Goal: Information Seeking & Learning: Learn about a topic

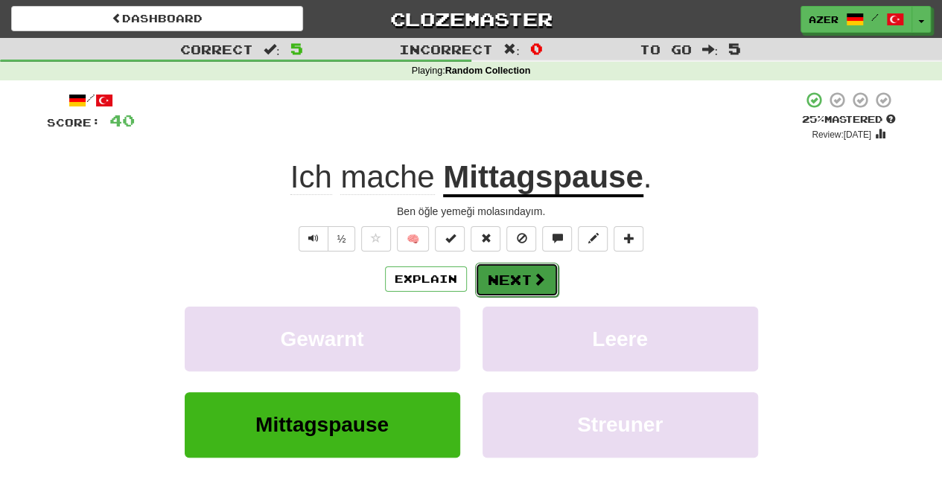
click at [535, 275] on span at bounding box center [539, 279] width 13 height 13
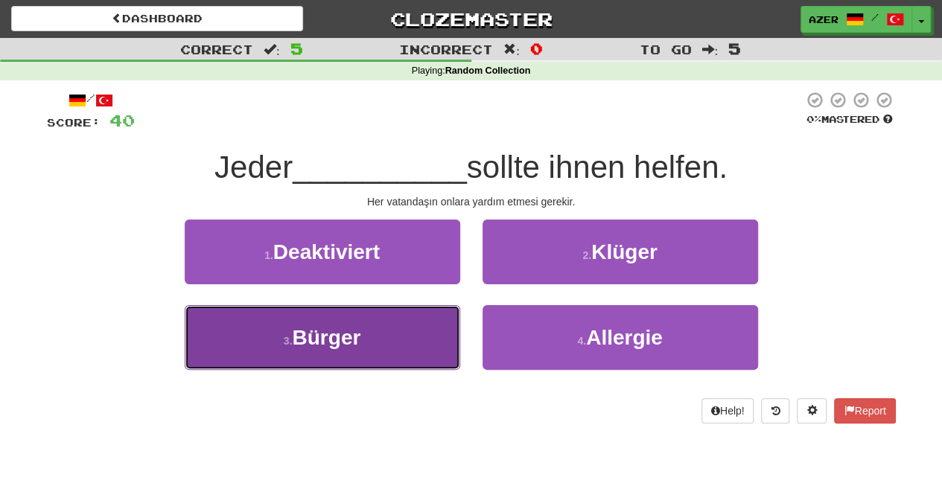
click at [393, 337] on button "3 . Bürger" at bounding box center [323, 337] width 276 height 65
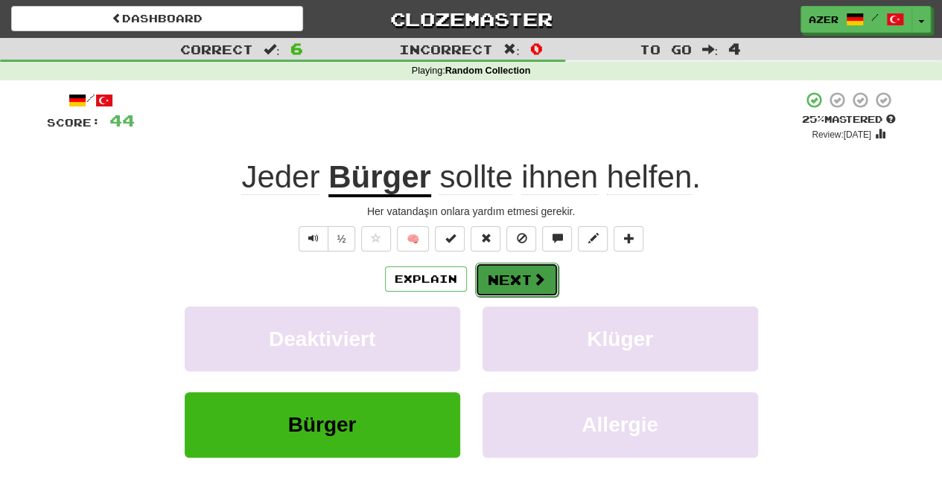
click at [536, 268] on button "Next" at bounding box center [516, 280] width 83 height 34
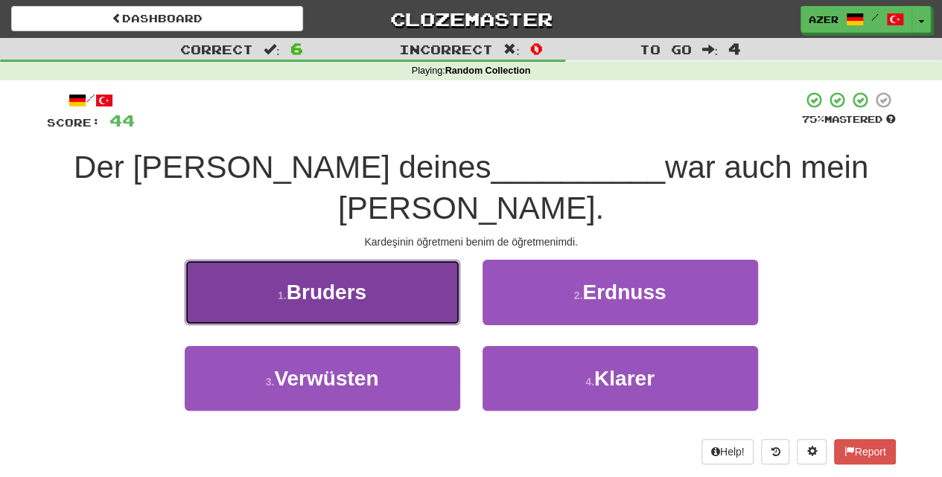
click at [328, 281] on span "Bruders" at bounding box center [327, 292] width 80 height 23
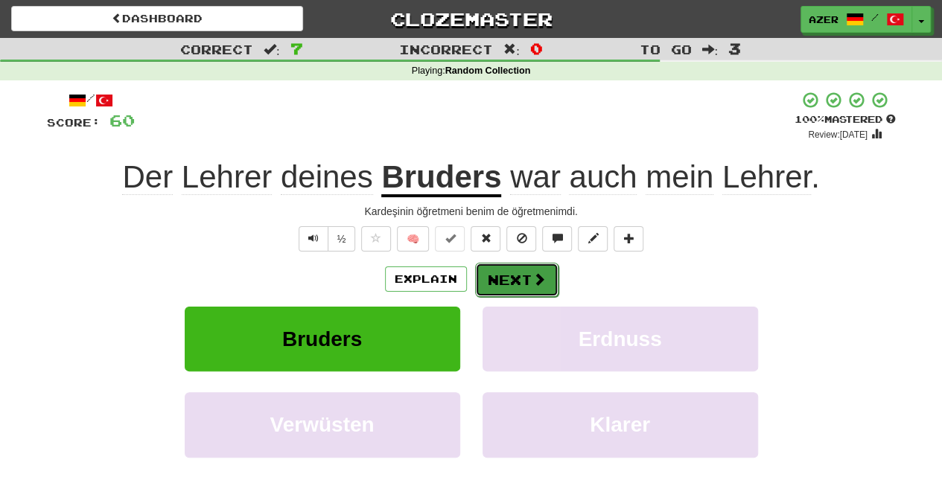
click at [510, 270] on button "Next" at bounding box center [516, 280] width 83 height 34
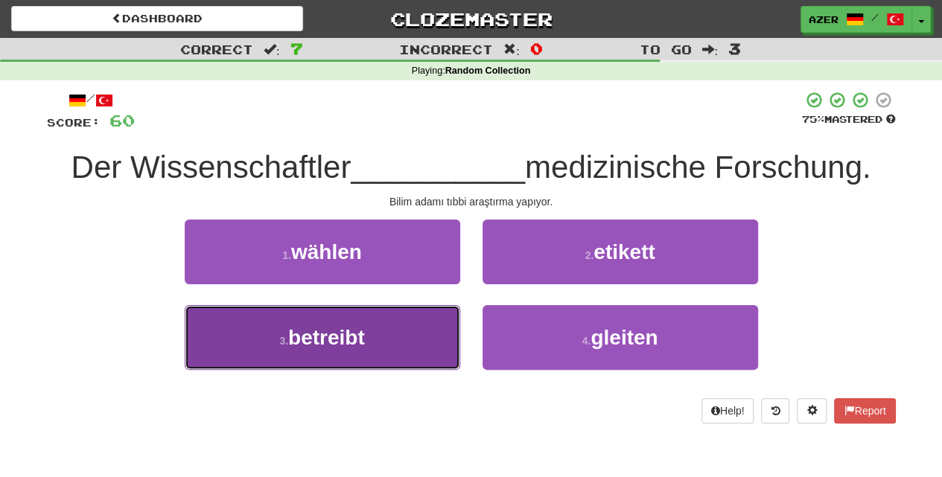
click at [398, 344] on button "3 . betreibt" at bounding box center [323, 337] width 276 height 65
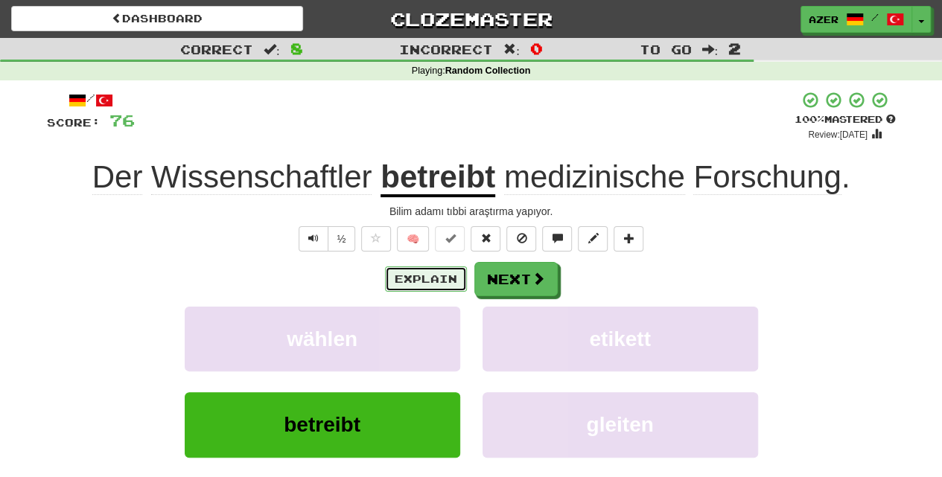
click at [431, 283] on button "Explain" at bounding box center [426, 279] width 82 height 25
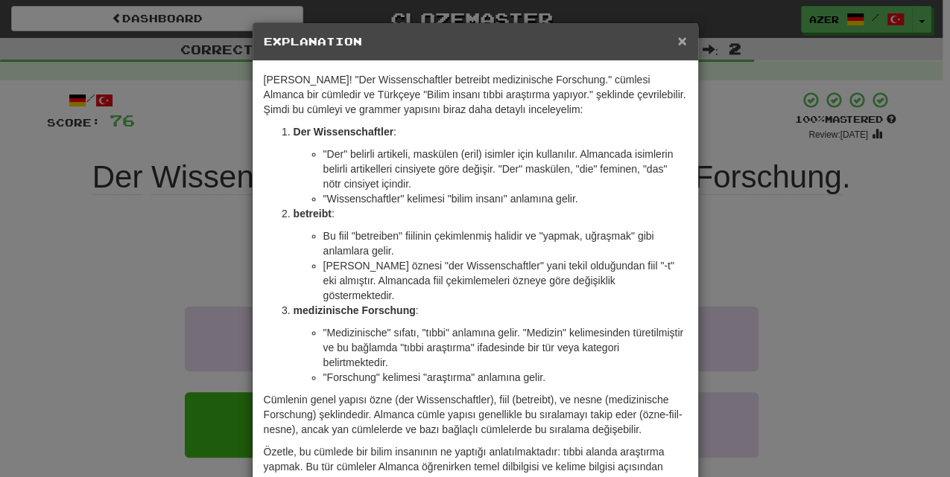
click at [677, 38] on span "×" at bounding box center [681, 40] width 9 height 17
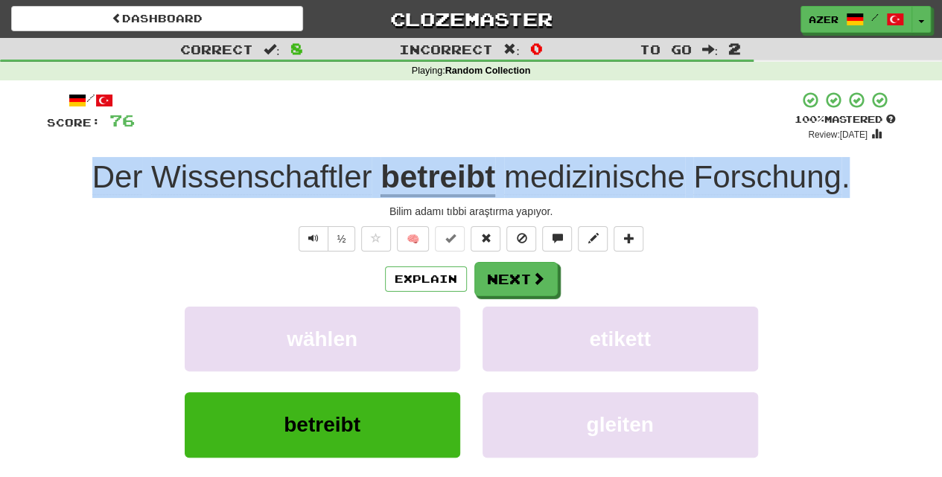
drag, startPoint x: 873, startPoint y: 173, endPoint x: 86, endPoint y: 178, distance: 786.5
click at [86, 178] on div "Der Wissenschaftler betreibt medizinische Forschung ." at bounding box center [471, 177] width 849 height 41
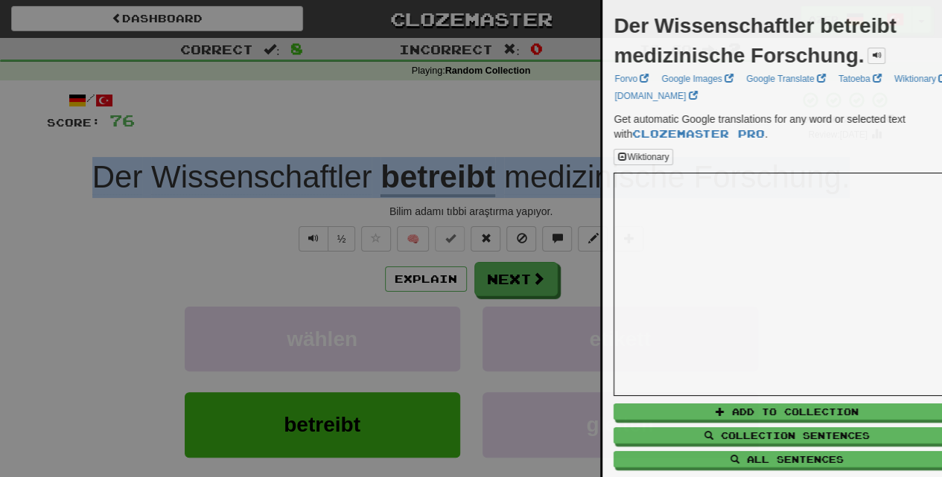
copy div "Der Wissenschaftler betreibt medizinische Forschung ."
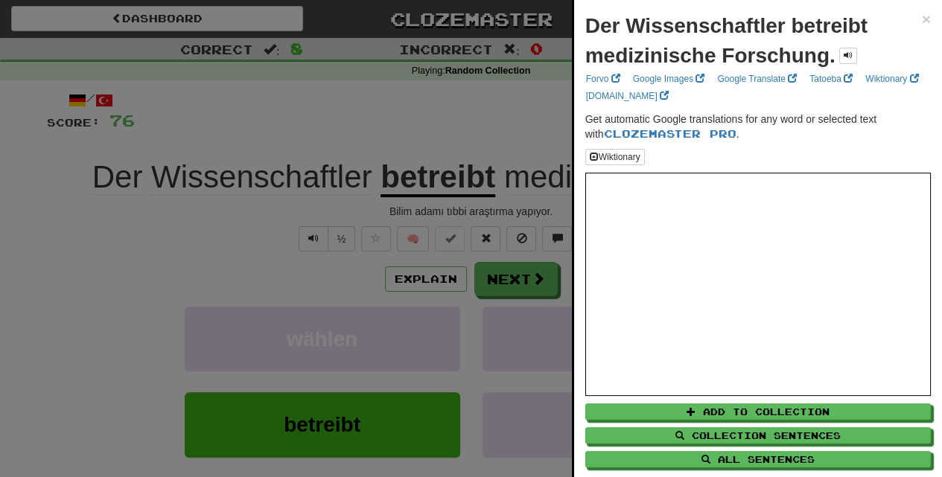
click at [924, 18] on div "Der Wissenschaftler betreibt medizinische Forschung. × Forvo Google Images Goog…" at bounding box center [758, 255] width 368 height 510
click at [922, 21] on span "×" at bounding box center [926, 18] width 9 height 17
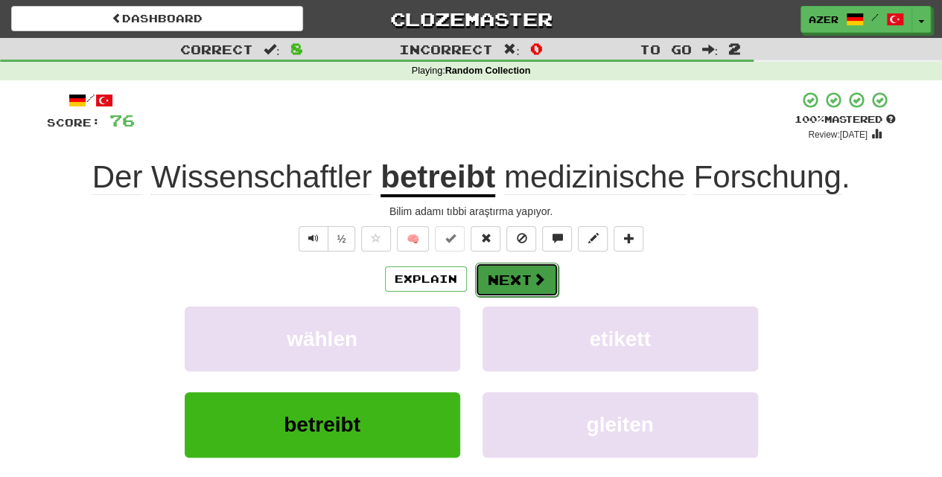
click at [512, 280] on button "Next" at bounding box center [516, 280] width 83 height 34
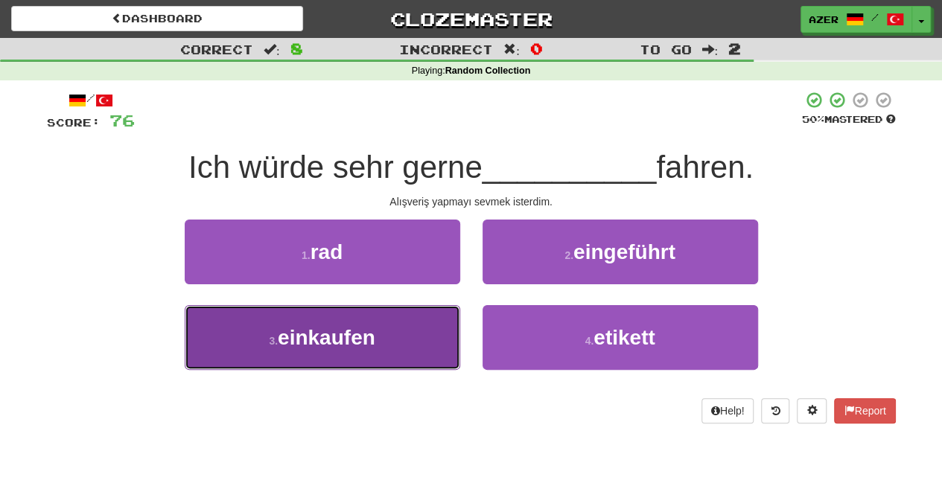
click at [384, 349] on button "3 . einkaufen" at bounding box center [323, 337] width 276 height 65
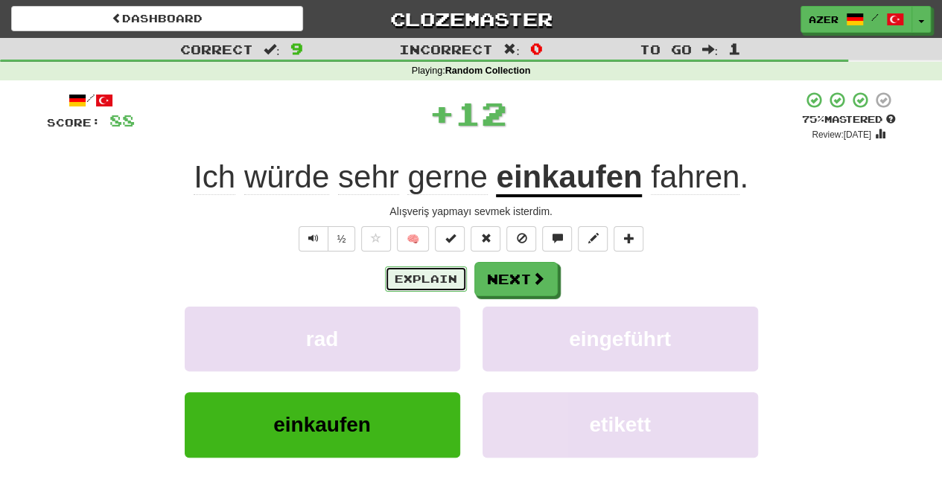
click at [423, 278] on button "Explain" at bounding box center [426, 279] width 82 height 25
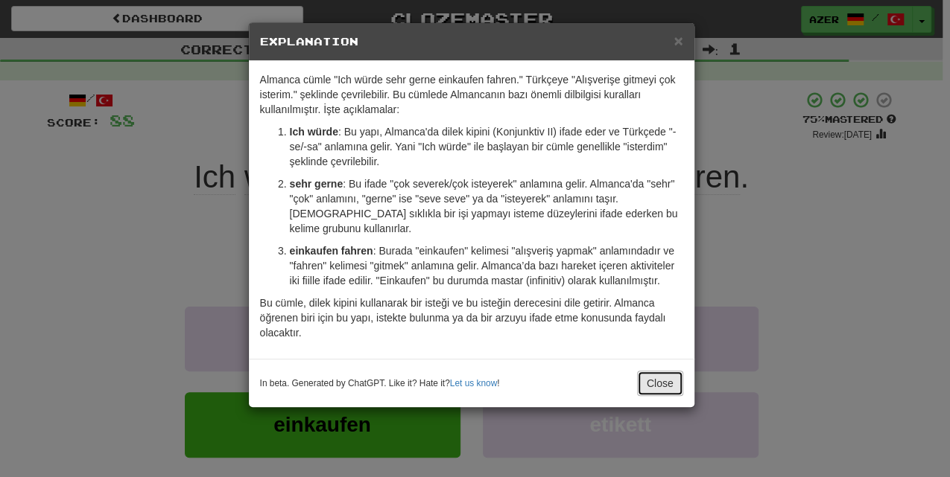
click at [661, 378] on button "Close" at bounding box center [660, 383] width 46 height 25
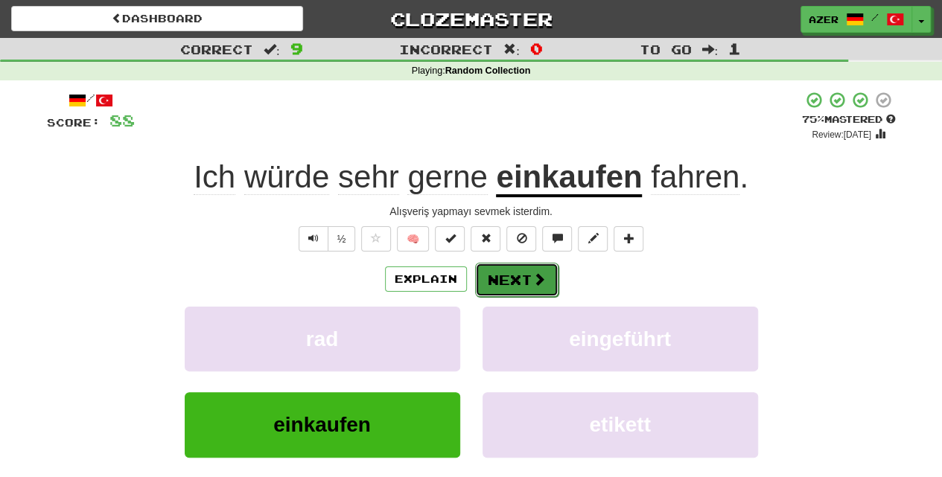
click at [515, 280] on button "Next" at bounding box center [516, 280] width 83 height 34
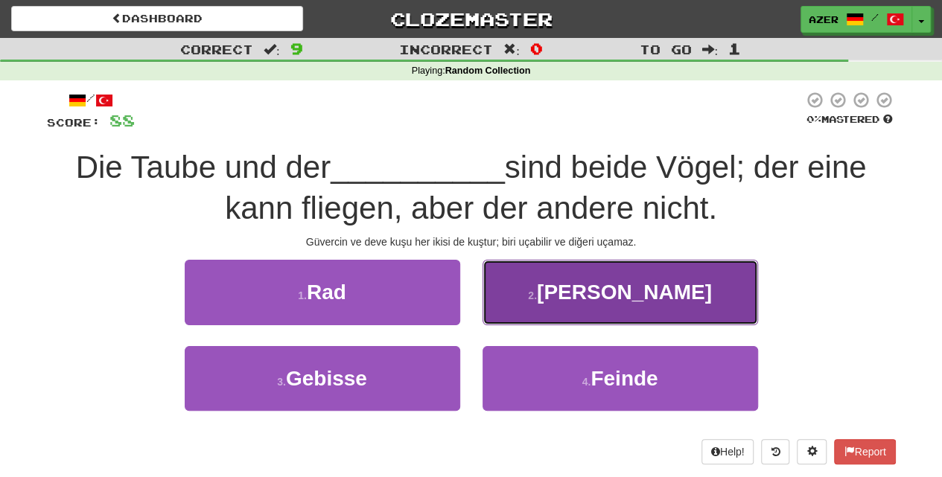
click at [643, 297] on span "[PERSON_NAME]" at bounding box center [624, 292] width 175 height 23
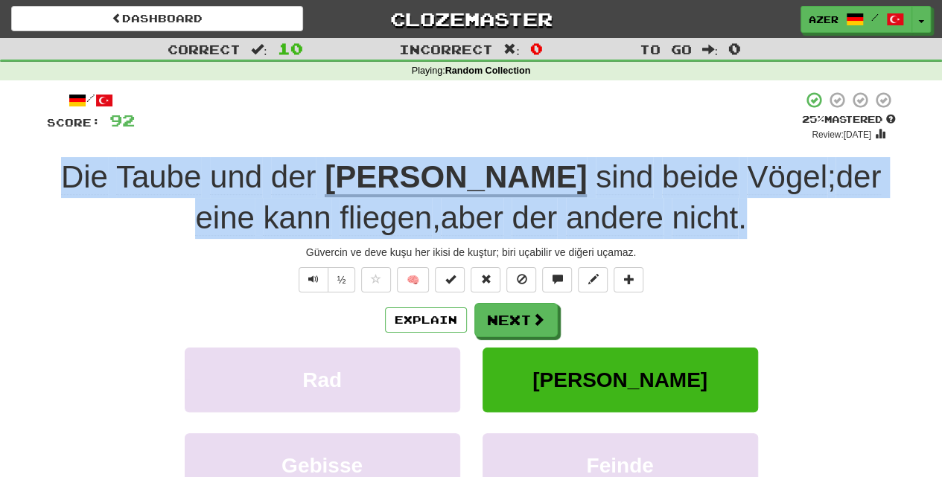
drag, startPoint x: 715, startPoint y: 225, endPoint x: 71, endPoint y: 161, distance: 646.7
click at [71, 161] on div "Die Taube und der [PERSON_NAME] sind beide Vögel ; der eine kann fliegen , aber…" at bounding box center [471, 197] width 849 height 81
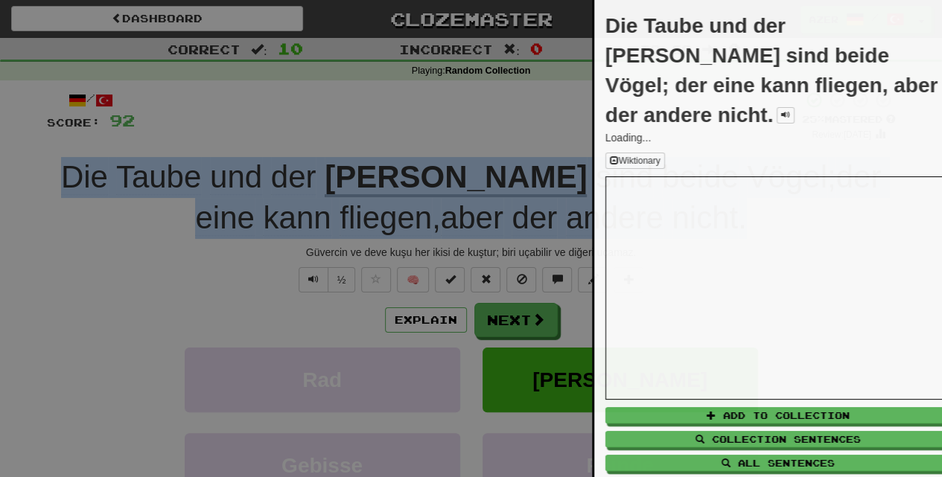
copy div "Die Taube und der [PERSON_NAME] sind beide Vögel ; der eine kann fliegen , aber…"
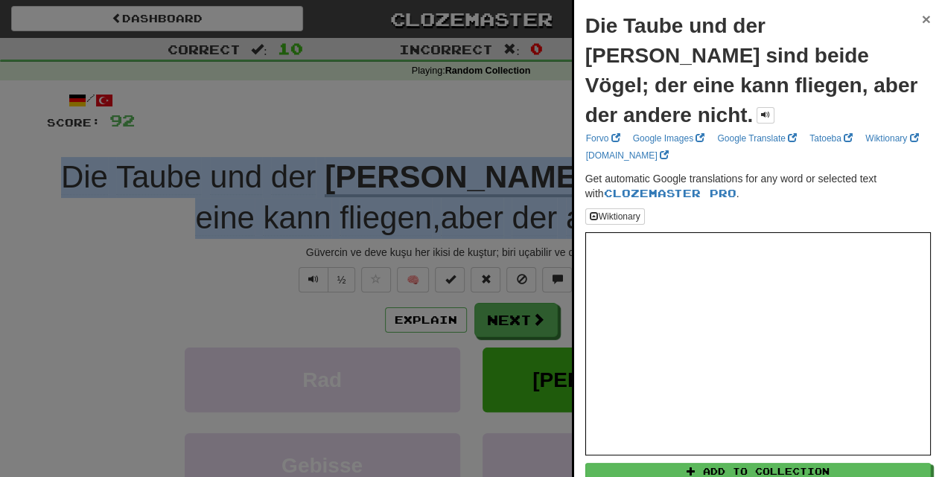
click at [922, 14] on span "×" at bounding box center [926, 18] width 9 height 17
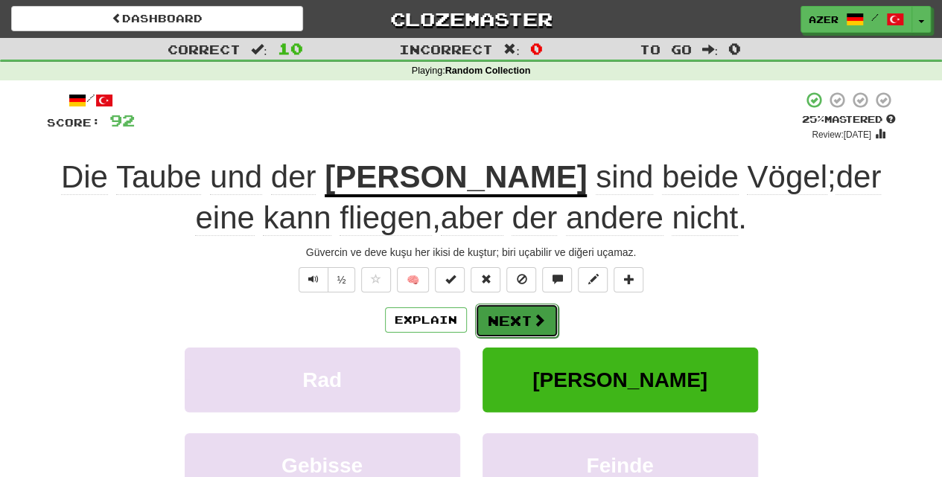
click at [517, 316] on button "Next" at bounding box center [516, 321] width 83 height 34
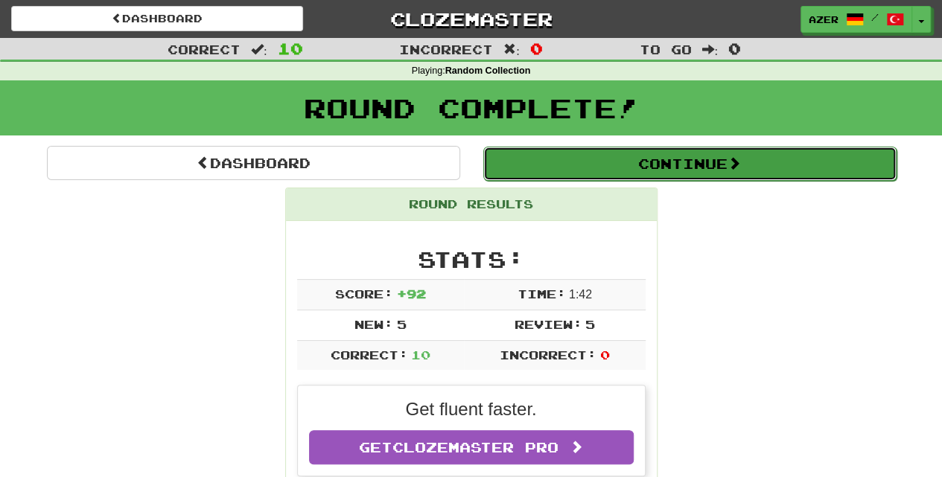
click at [741, 169] on span at bounding box center [734, 162] width 13 height 13
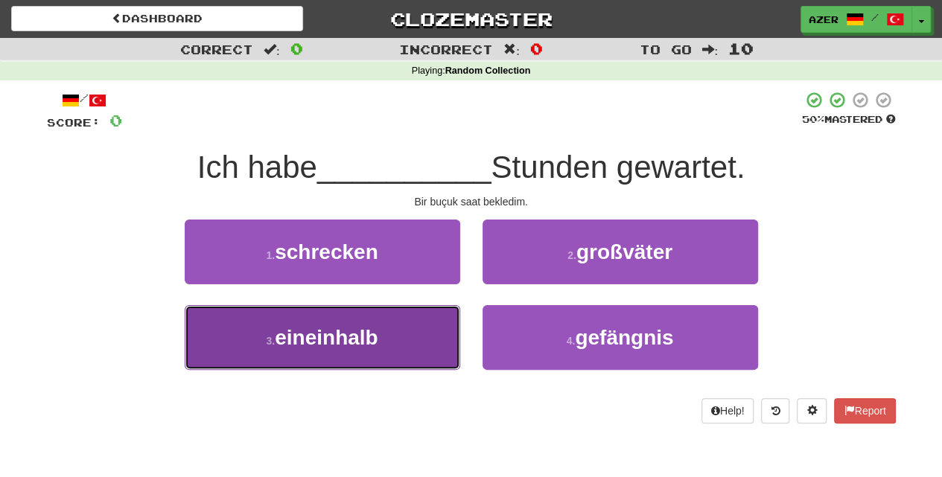
click at [379, 341] on button "3 . eineinhalb" at bounding box center [323, 337] width 276 height 65
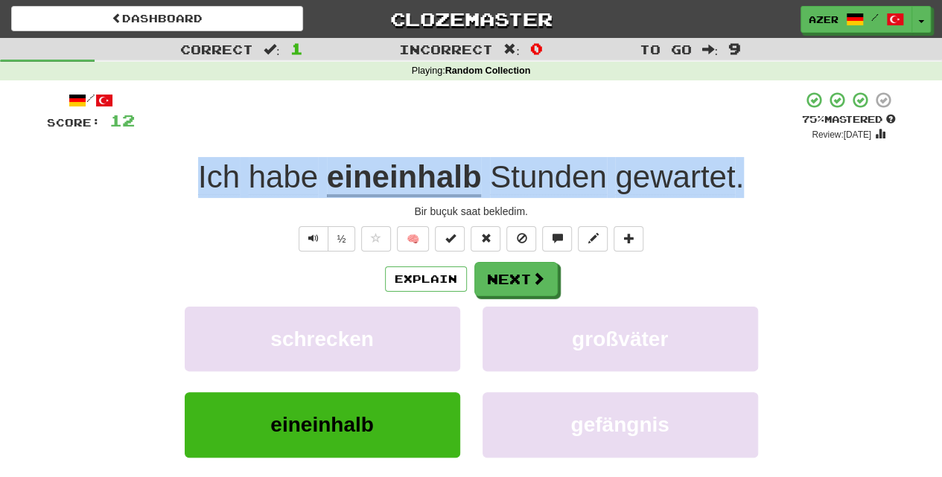
drag, startPoint x: 769, startPoint y: 179, endPoint x: 198, endPoint y: 186, distance: 570.5
click at [198, 186] on div "Ich habe eineinhalb Stunden gewartet ." at bounding box center [471, 177] width 849 height 41
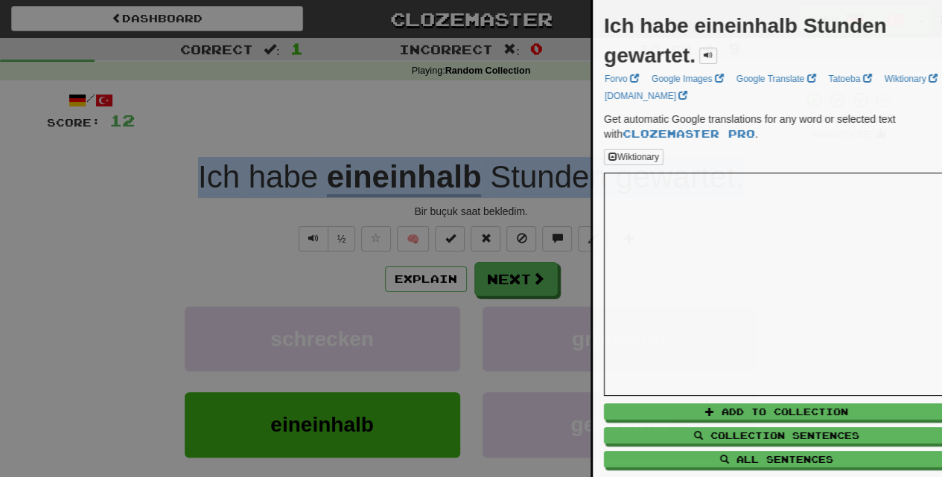
copy div "Ich habe eineinhalb Stunden gewartet ."
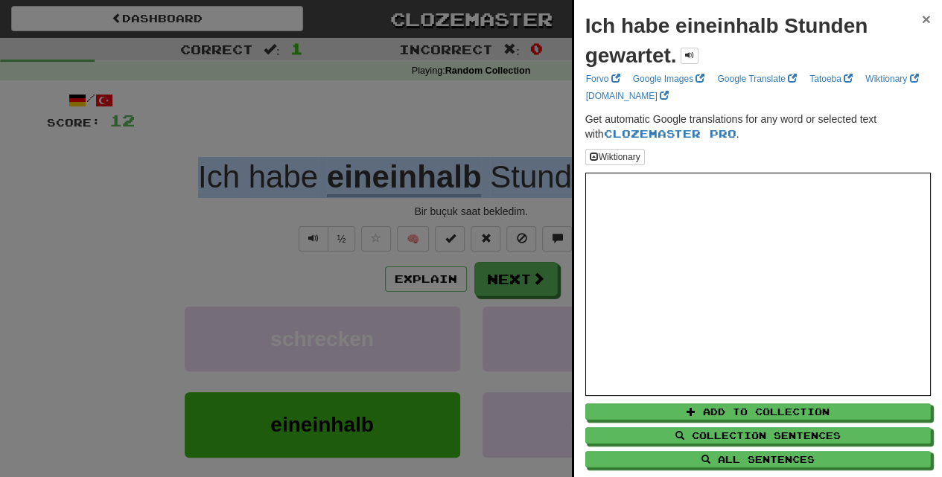
click at [922, 18] on span "×" at bounding box center [926, 18] width 9 height 17
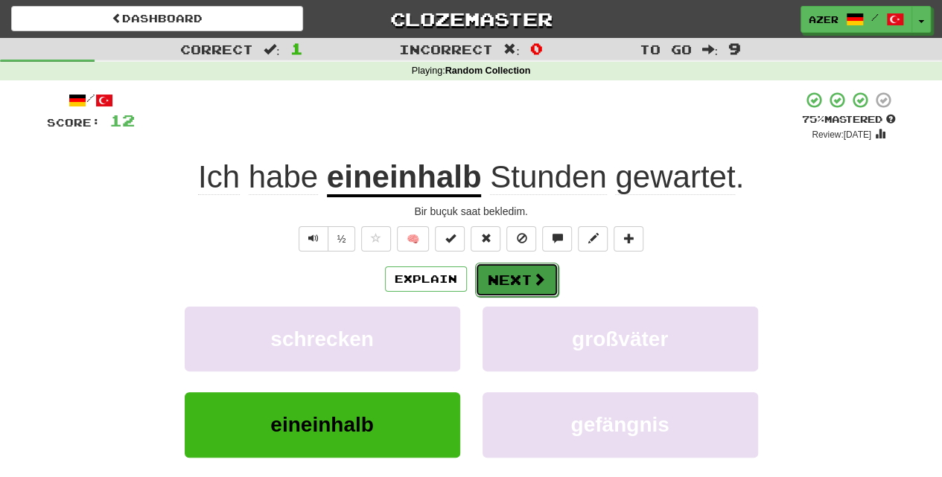
click at [514, 281] on button "Next" at bounding box center [516, 280] width 83 height 34
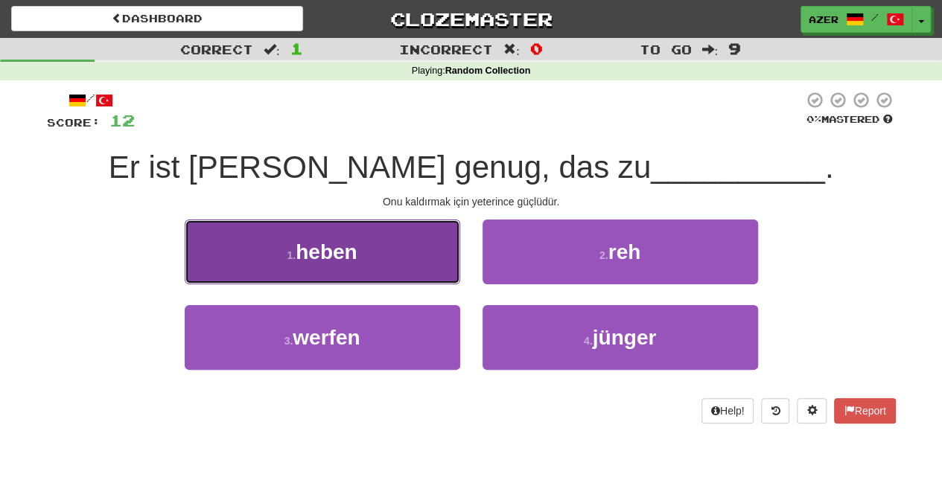
click at [352, 252] on span "heben" at bounding box center [326, 252] width 61 height 23
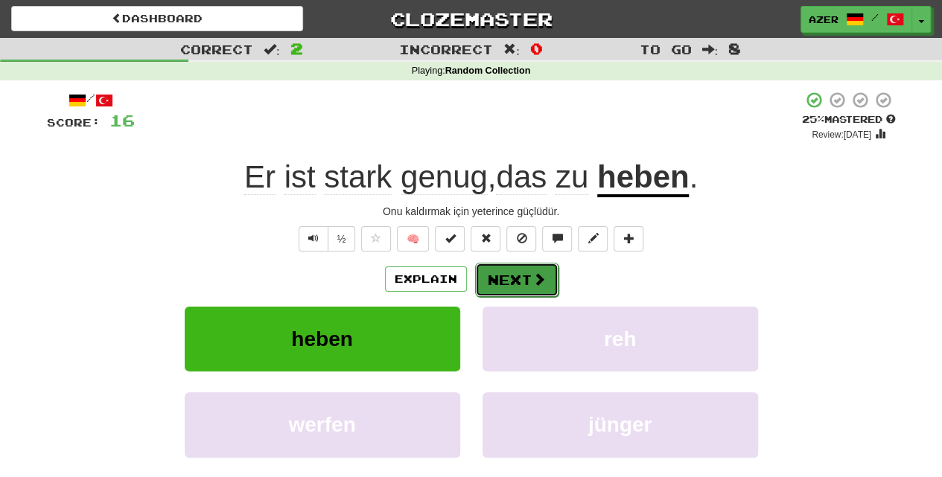
click at [520, 286] on button "Next" at bounding box center [516, 280] width 83 height 34
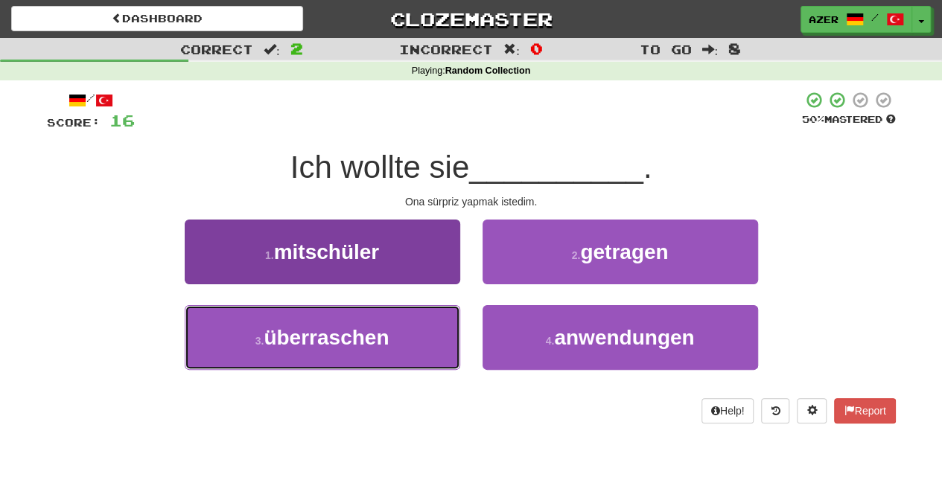
drag, startPoint x: 366, startPoint y: 340, endPoint x: 375, endPoint y: 325, distance: 17.0
click at [366, 337] on span "überraschen" at bounding box center [326, 337] width 125 height 23
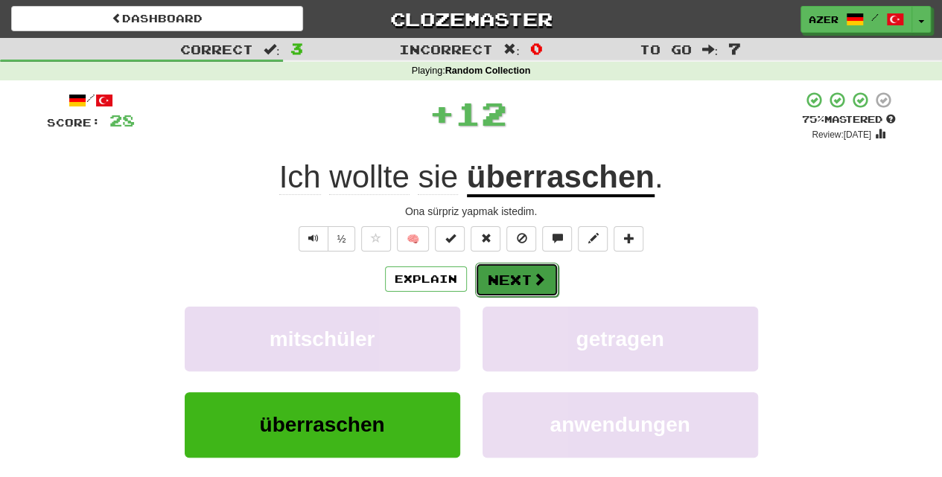
click at [530, 276] on button "Next" at bounding box center [516, 280] width 83 height 34
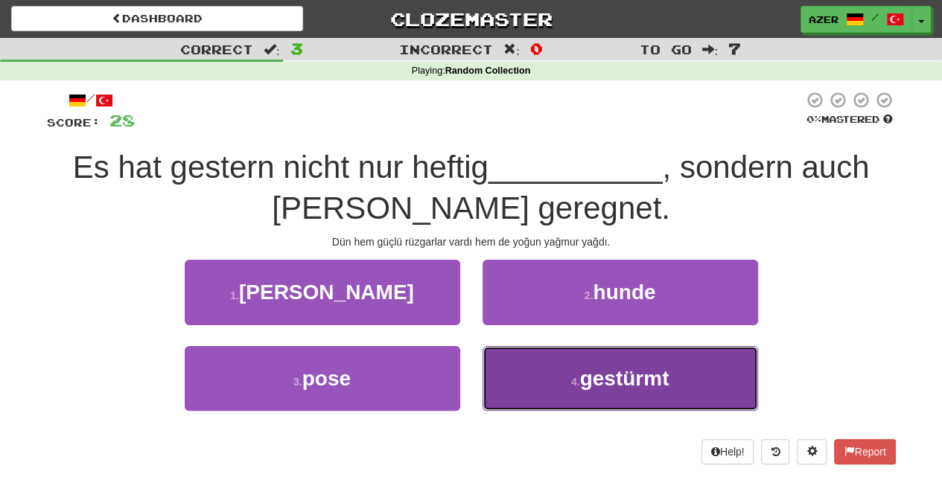
click at [678, 380] on button "4 . gestürmt" at bounding box center [621, 378] width 276 height 65
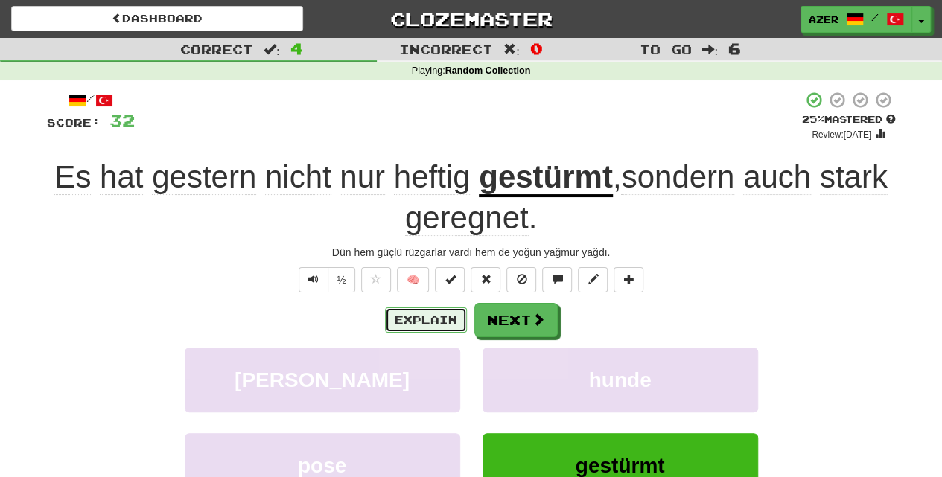
click at [425, 321] on button "Explain" at bounding box center [426, 320] width 82 height 25
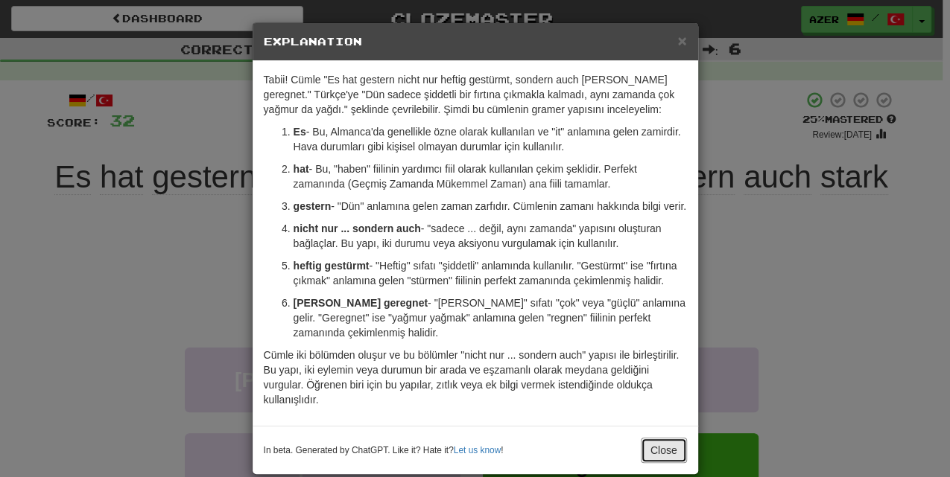
drag, startPoint x: 665, startPoint y: 459, endPoint x: 605, endPoint y: 396, distance: 86.9
click at [664, 459] on button "Close" at bounding box center [664, 450] width 46 height 25
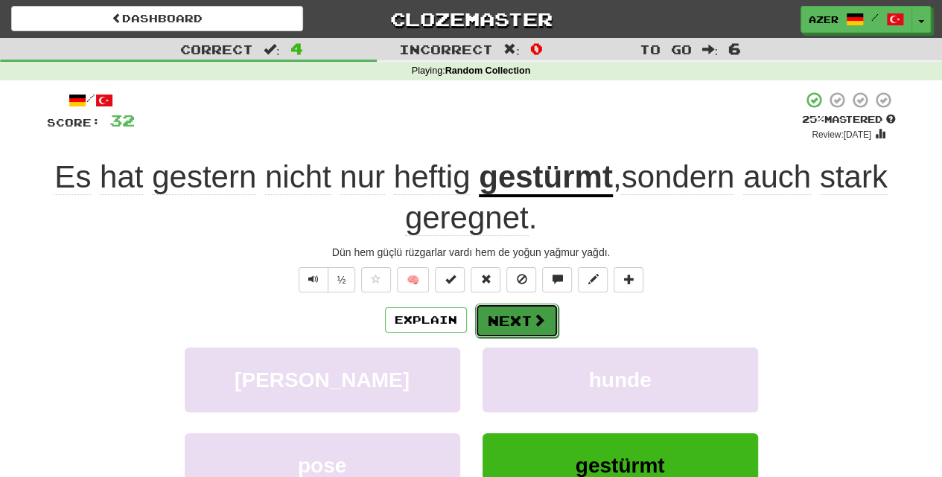
click at [515, 328] on button "Next" at bounding box center [516, 321] width 83 height 34
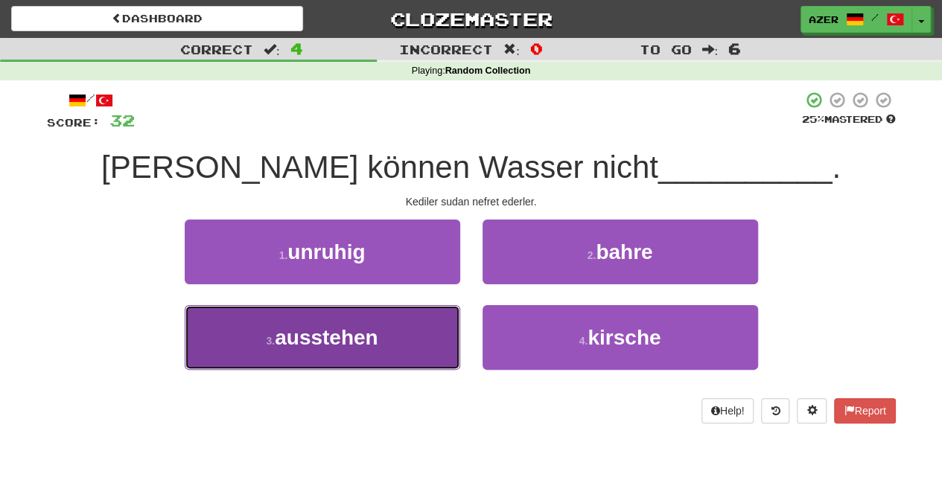
click at [372, 341] on span "ausstehen" at bounding box center [327, 337] width 104 height 23
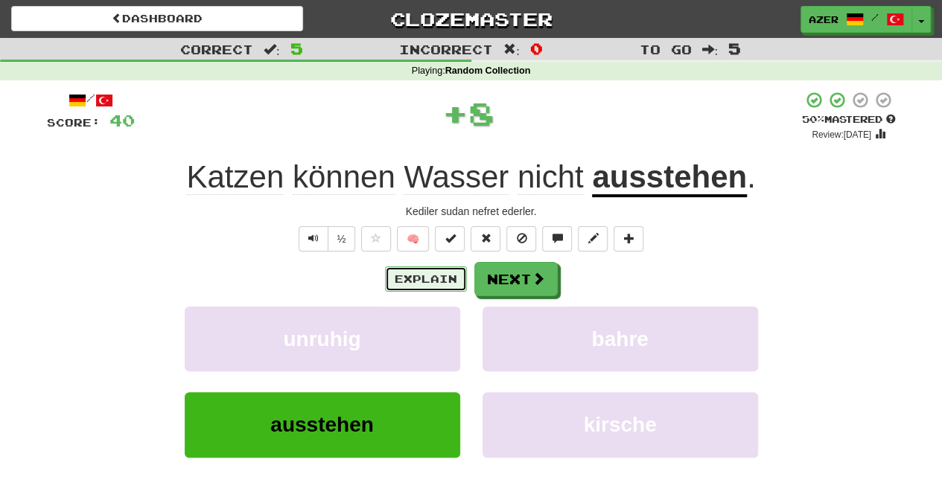
click at [413, 285] on button "Explain" at bounding box center [426, 279] width 82 height 25
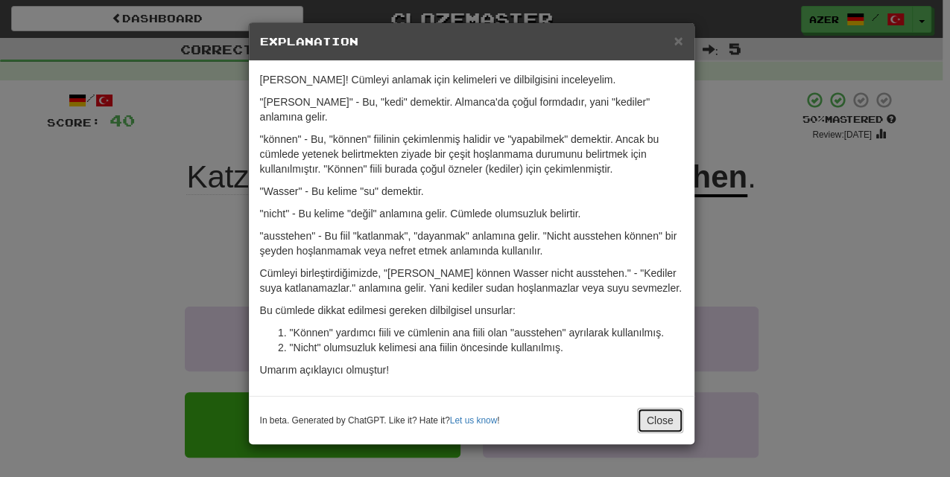
click at [641, 408] on button "Close" at bounding box center [660, 420] width 46 height 25
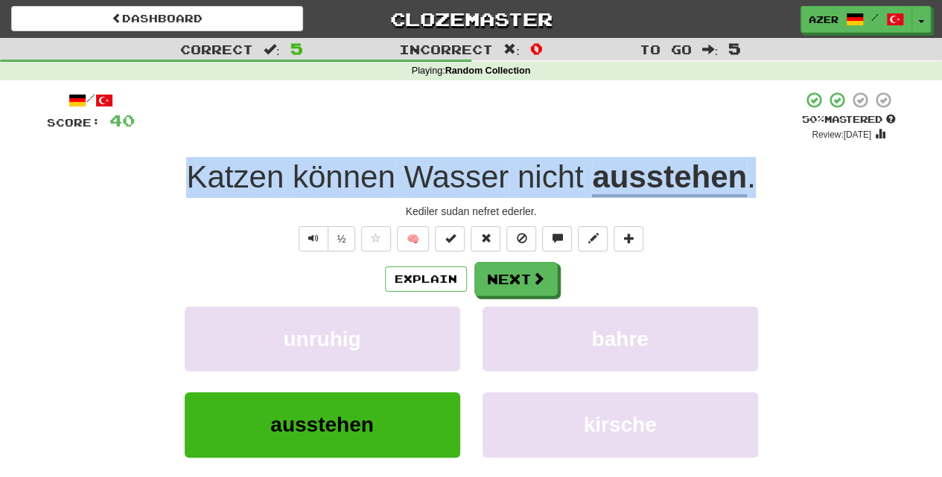
drag, startPoint x: 770, startPoint y: 182, endPoint x: 194, endPoint y: 172, distance: 576.6
click at [194, 170] on div "[PERSON_NAME] können Wasser nicht ausstehen ." at bounding box center [471, 177] width 849 height 41
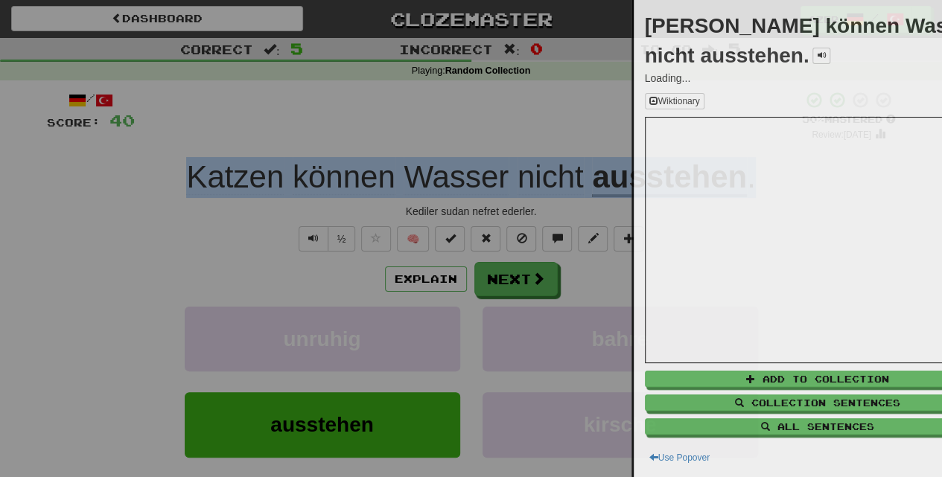
copy div "[PERSON_NAME] können Wasser nicht ausstehen ."
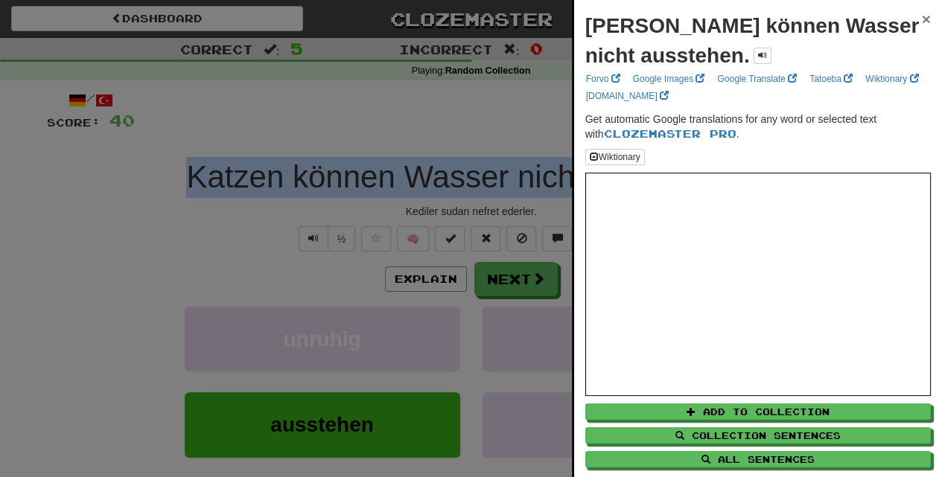
click at [922, 19] on span "×" at bounding box center [926, 18] width 9 height 17
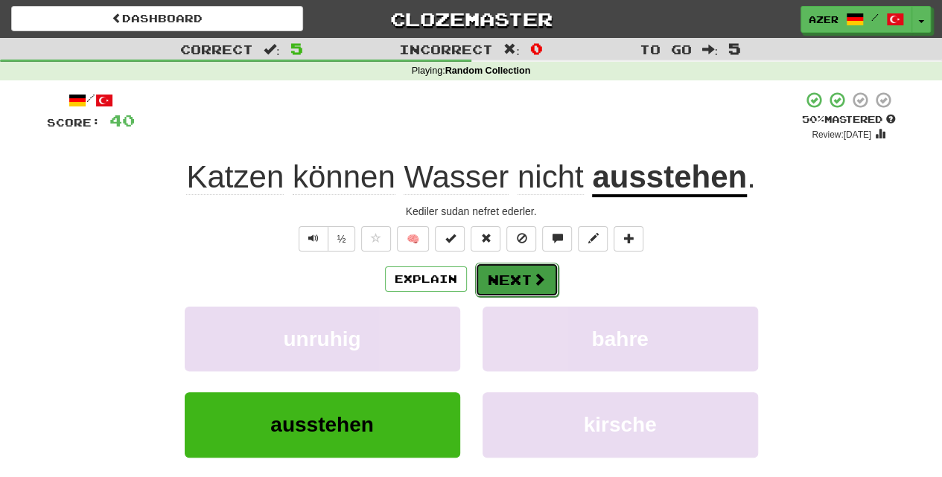
click at [513, 276] on button "Next" at bounding box center [516, 280] width 83 height 34
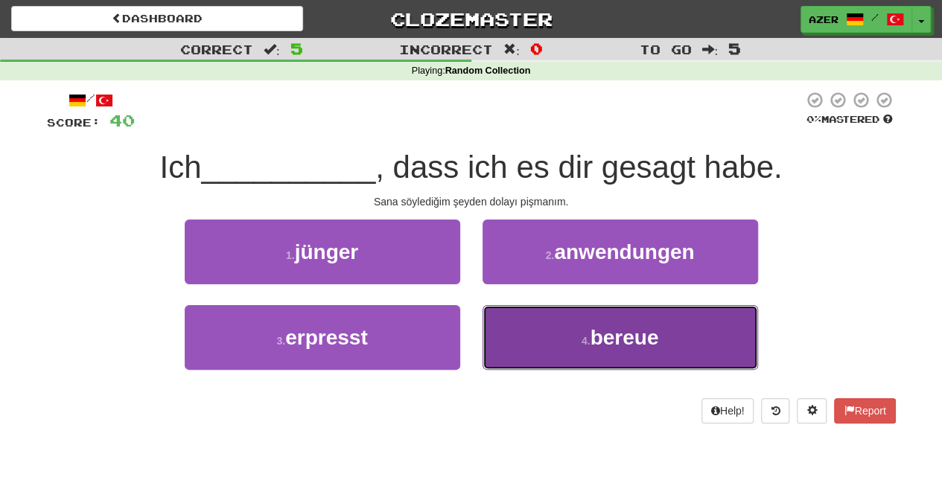
click at [642, 334] on span "bereue" at bounding box center [624, 337] width 69 height 23
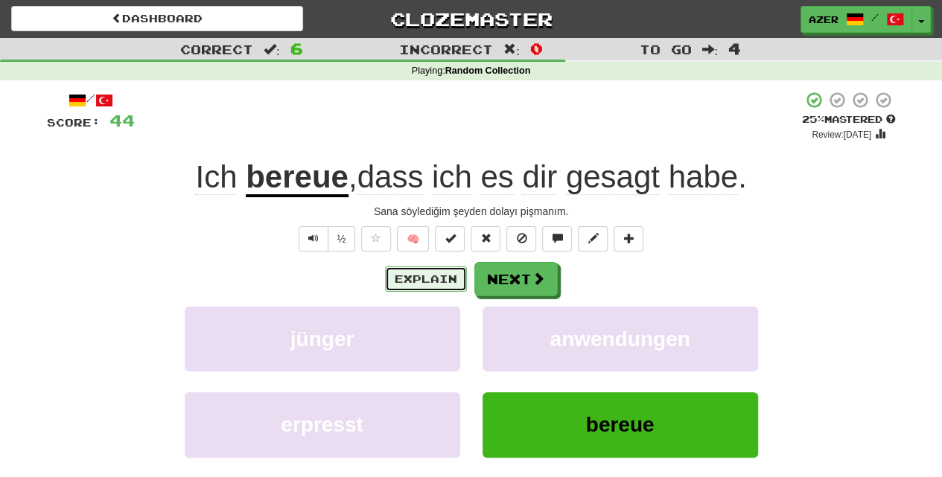
click at [435, 277] on button "Explain" at bounding box center [426, 279] width 82 height 25
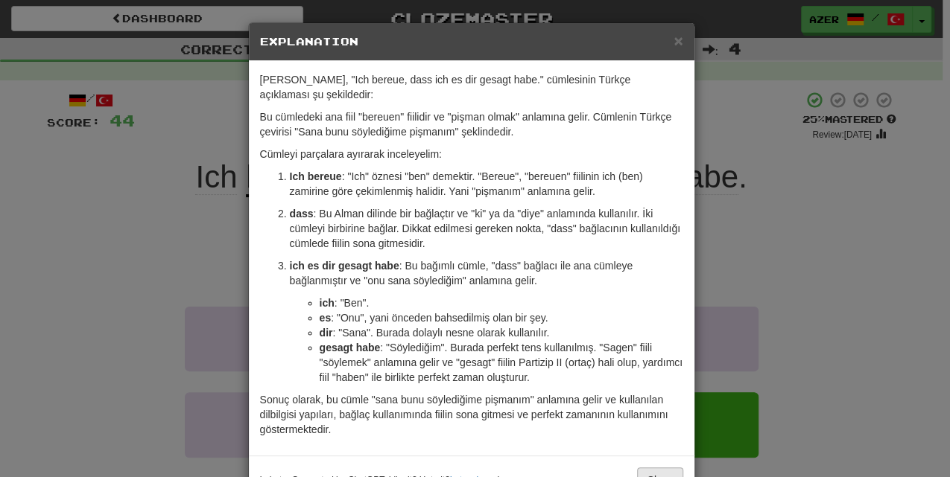
click at [675, 405] on p "Sonuç olarak, bu cümle "sana bunu söylediğime pişmanım" anlamına gelir ve kulla…" at bounding box center [471, 414] width 423 height 45
click at [676, 48] on span "×" at bounding box center [677, 40] width 9 height 17
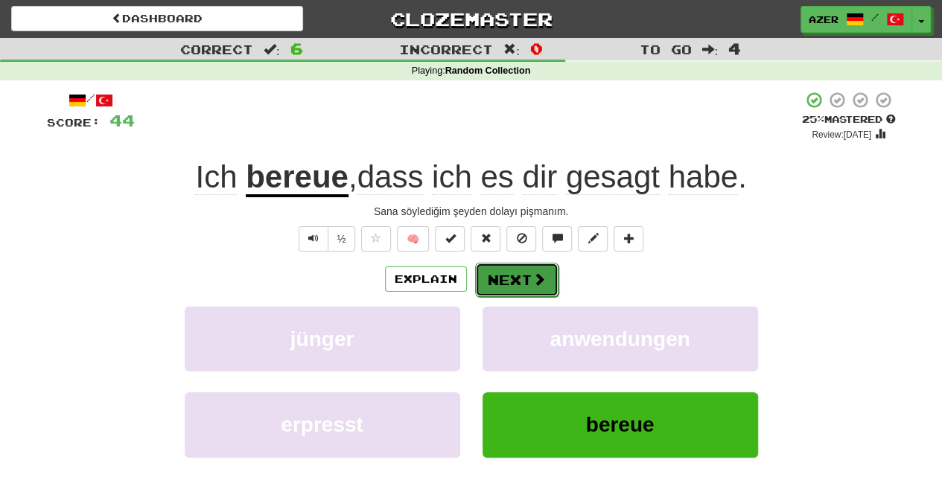
click at [515, 278] on button "Next" at bounding box center [516, 280] width 83 height 34
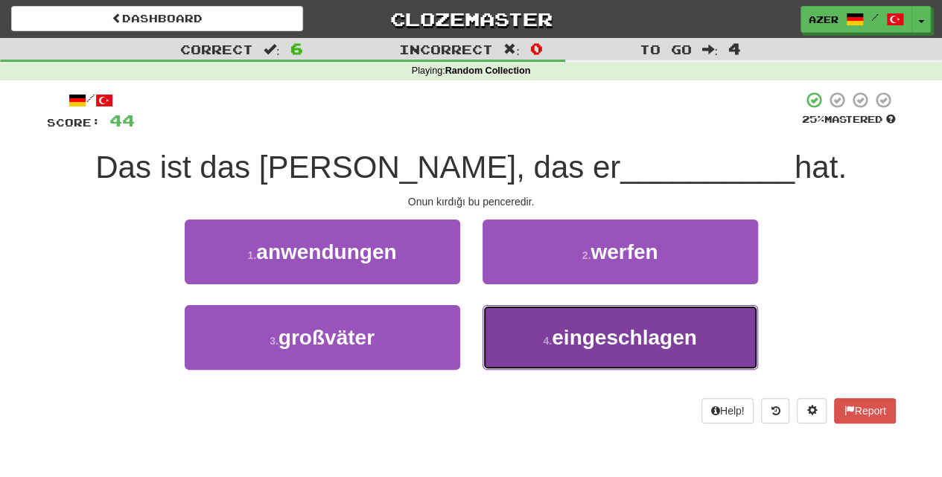
click at [641, 341] on span "eingeschlagen" at bounding box center [624, 337] width 145 height 23
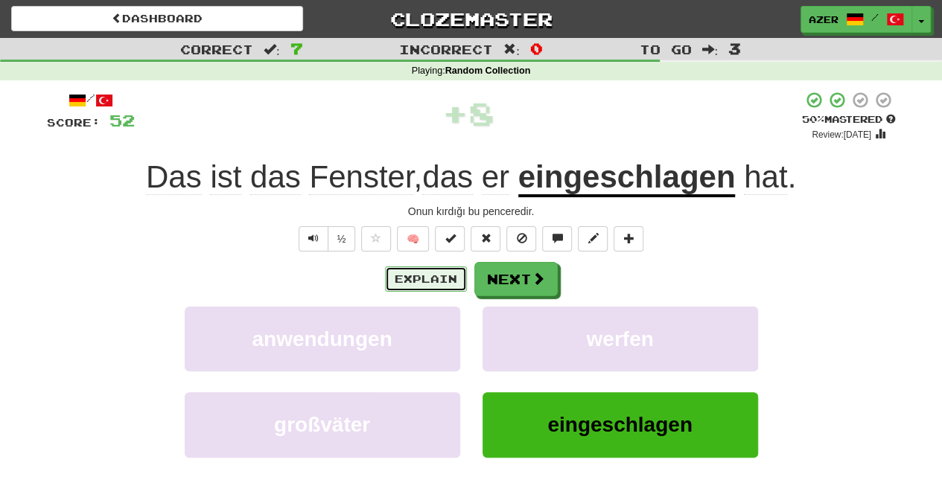
click at [413, 281] on button "Explain" at bounding box center [426, 279] width 82 height 25
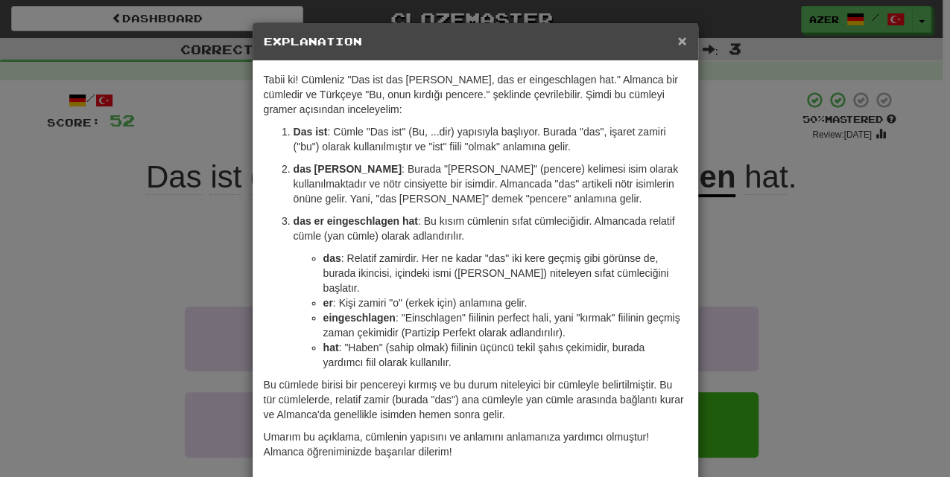
click at [677, 42] on span "×" at bounding box center [681, 40] width 9 height 17
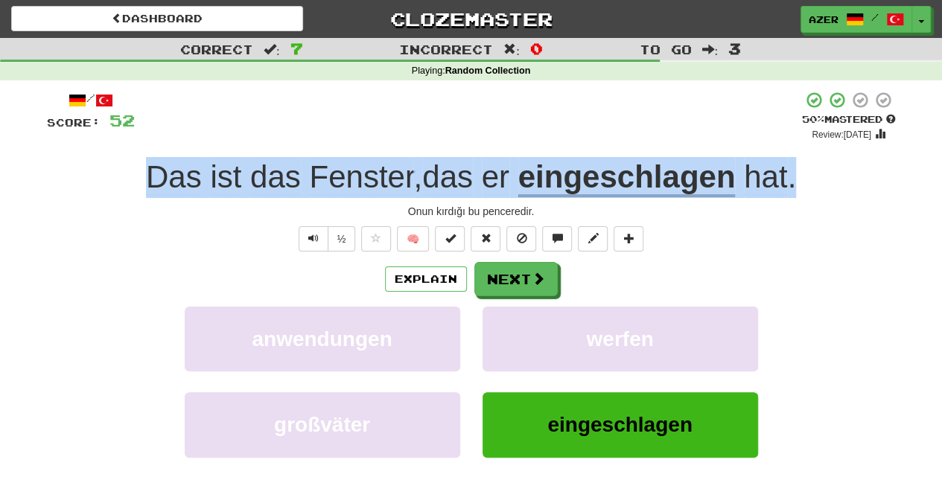
drag, startPoint x: 812, startPoint y: 174, endPoint x: 144, endPoint y: 181, distance: 667.4
click at [144, 181] on div "Das ist das [PERSON_NAME] , das er eingeschlagen hat ." at bounding box center [471, 177] width 849 height 41
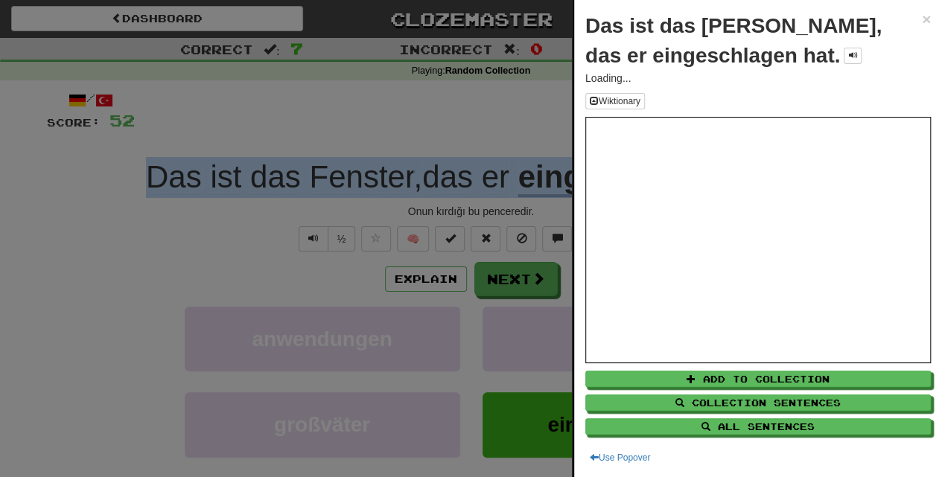
copy div "Das ist das [PERSON_NAME] , das er eingeschlagen hat ."
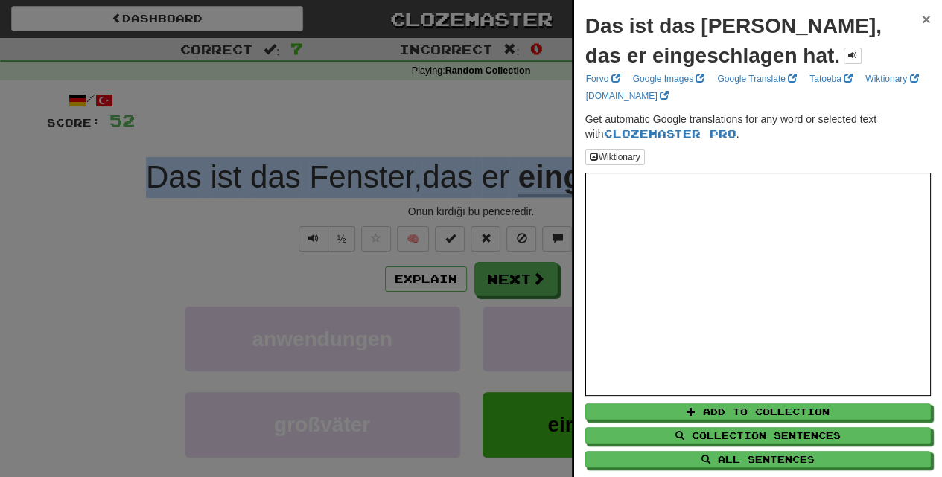
click at [922, 16] on span "×" at bounding box center [926, 18] width 9 height 17
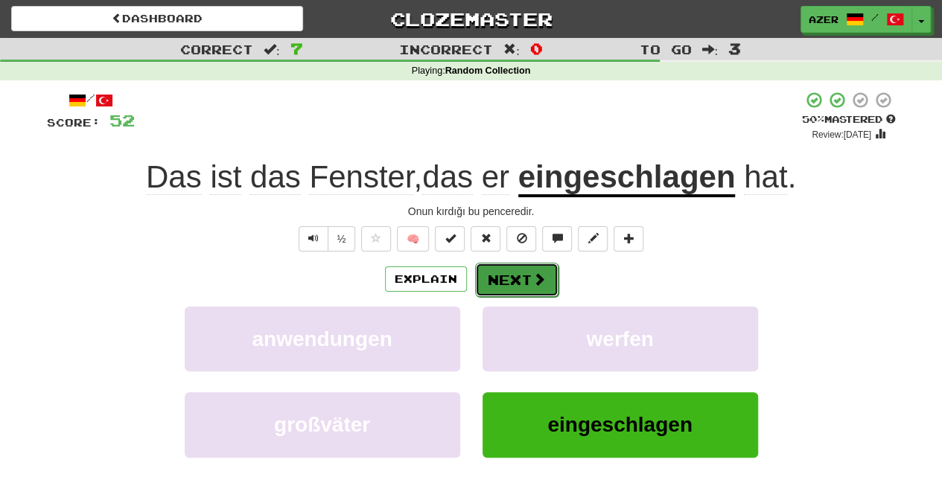
click at [513, 282] on button "Next" at bounding box center [516, 280] width 83 height 34
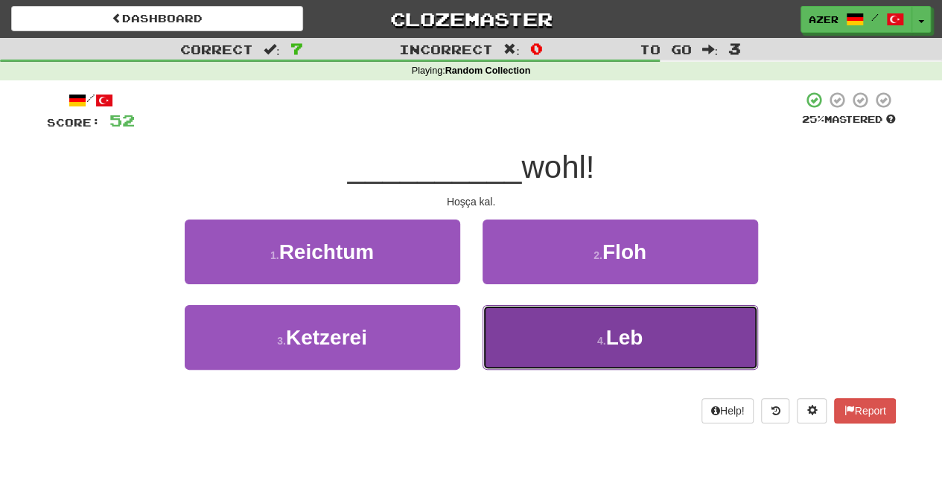
click at [629, 340] on span "Leb" at bounding box center [624, 337] width 37 height 23
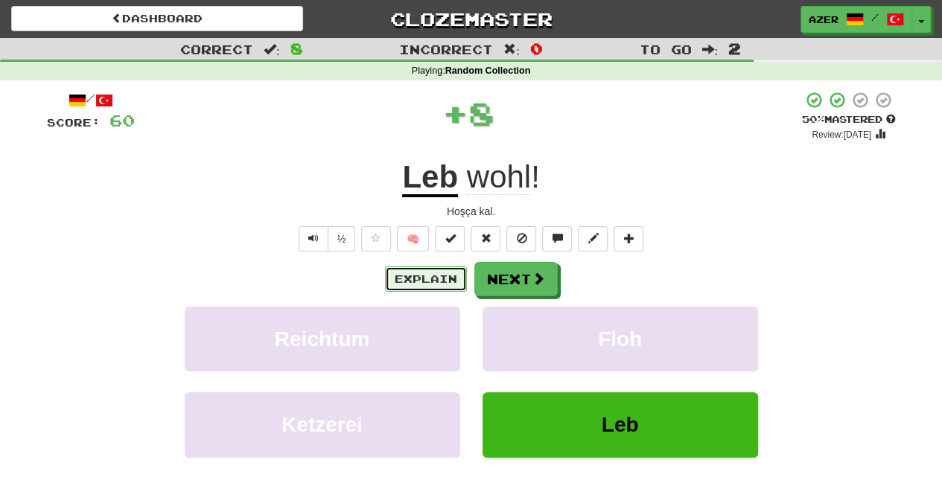
click at [430, 280] on button "Explain" at bounding box center [426, 279] width 82 height 25
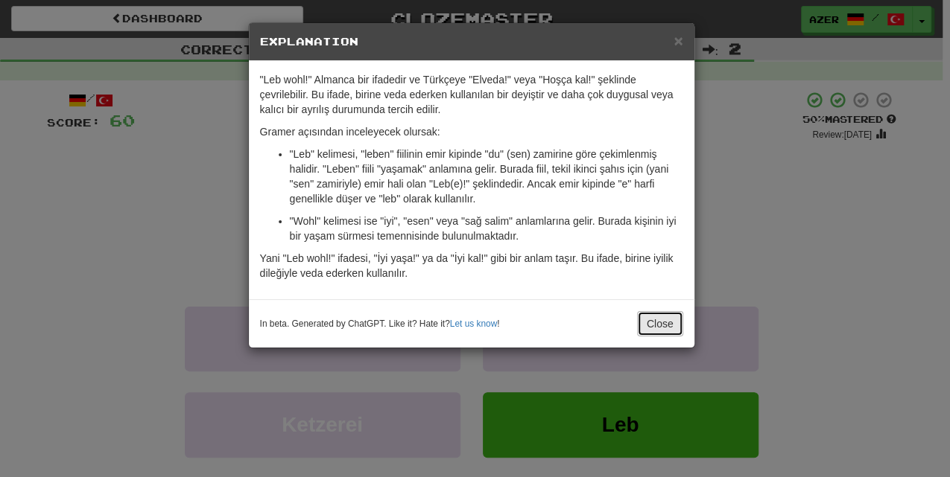
click at [656, 321] on button "Close" at bounding box center [660, 323] width 46 height 25
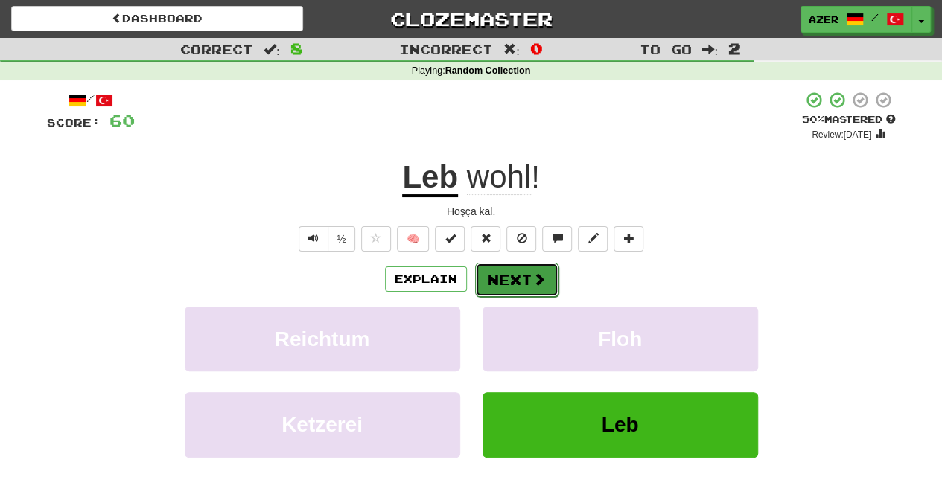
click at [508, 282] on button "Next" at bounding box center [516, 280] width 83 height 34
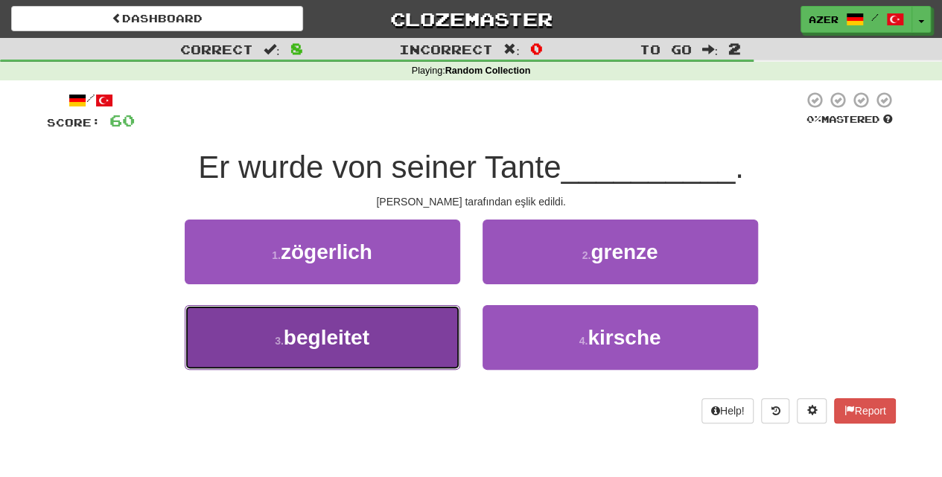
click at [352, 347] on span "begleitet" at bounding box center [327, 337] width 86 height 23
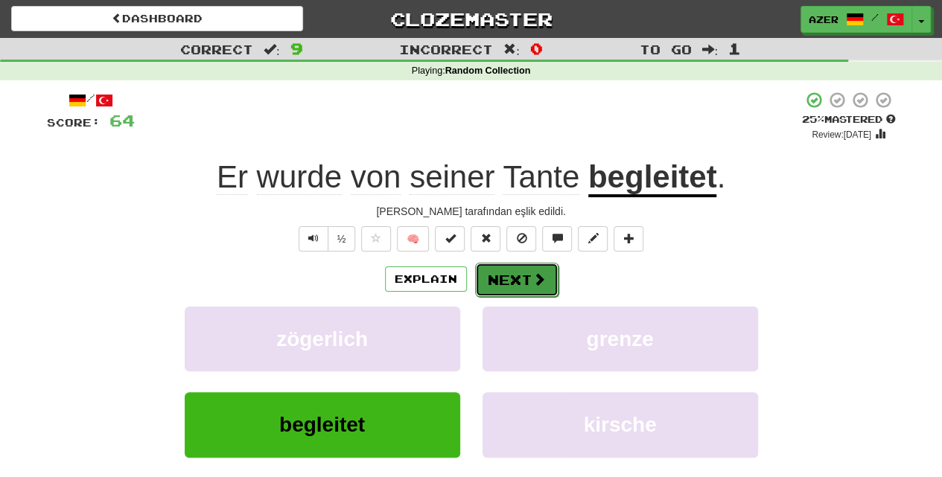
click at [498, 285] on button "Next" at bounding box center [516, 280] width 83 height 34
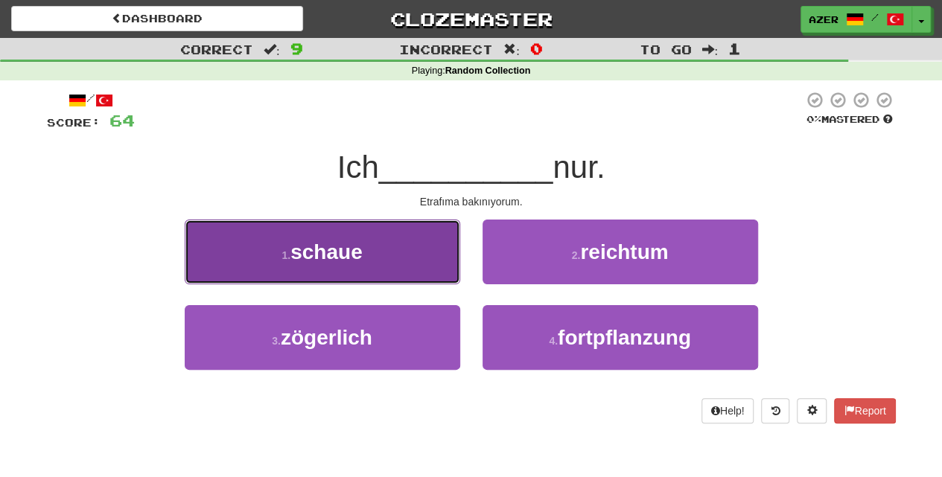
click at [362, 255] on span "schaue" at bounding box center [326, 252] width 72 height 23
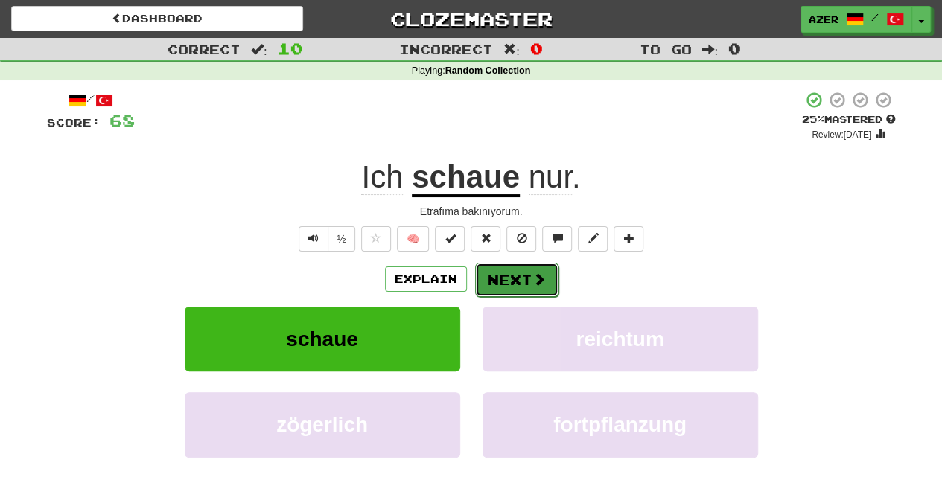
click at [515, 277] on button "Next" at bounding box center [516, 280] width 83 height 34
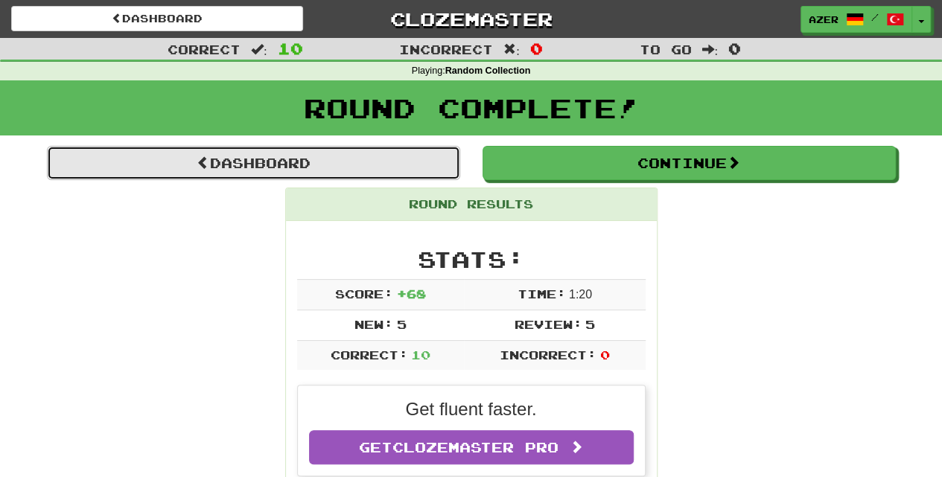
click at [283, 164] on link "Dashboard" at bounding box center [253, 163] width 413 height 34
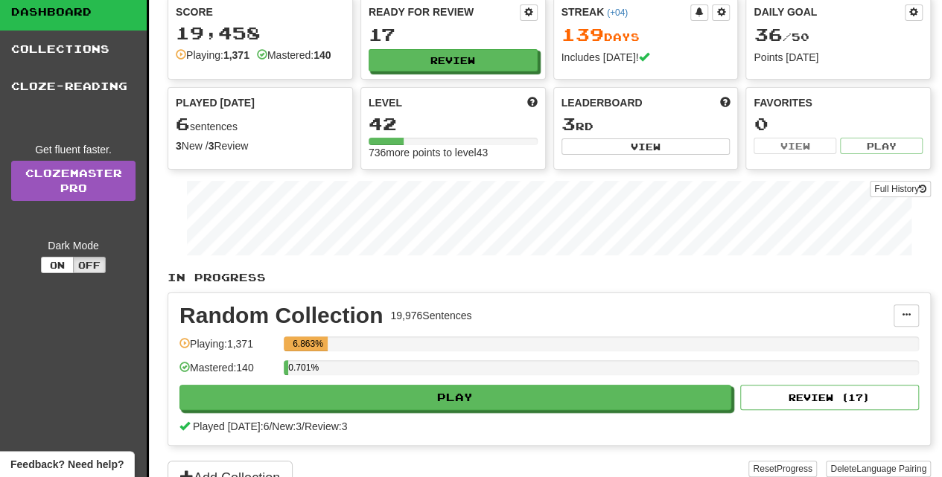
scroll to position [49, 0]
